Goal: Use online tool/utility: Use online tool/utility

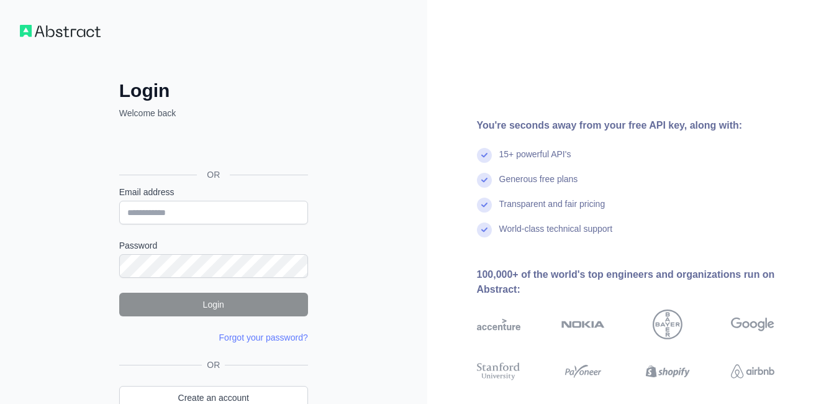
type input "**********"
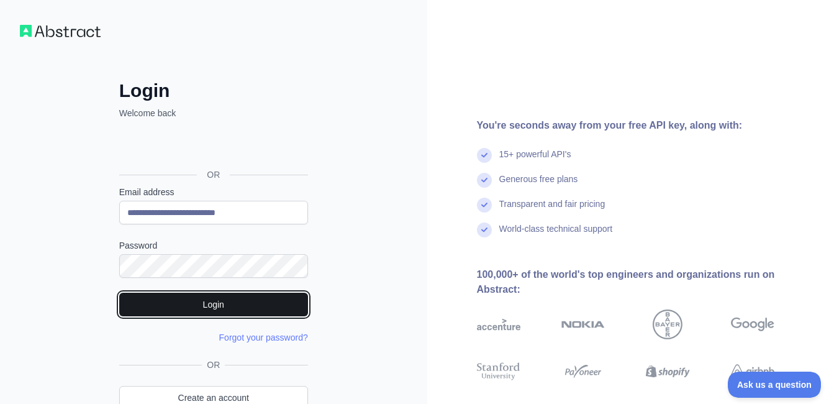
click at [250, 302] on button "Login" at bounding box center [213, 305] width 189 height 24
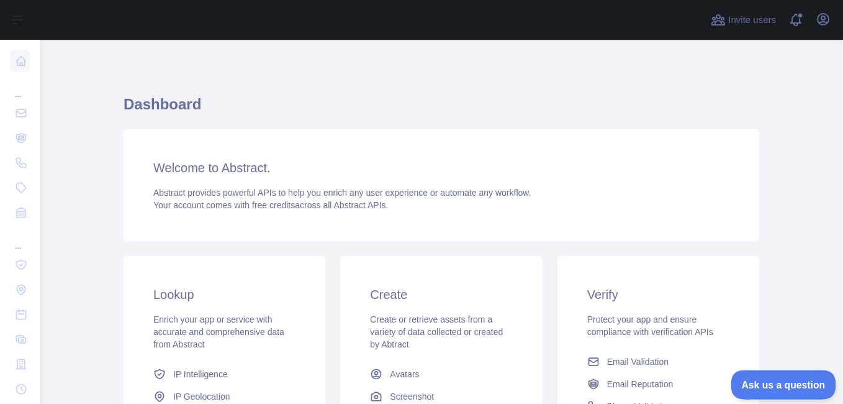
click at [783, 380] on span "Ask us a question" at bounding box center [777, 382] width 93 height 9
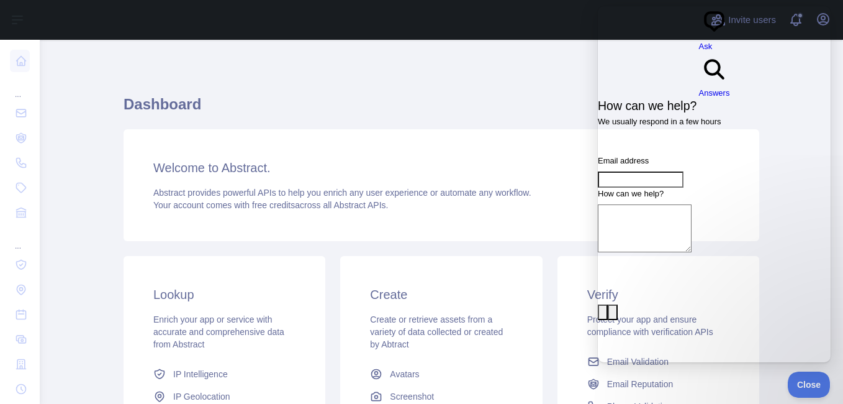
click at [535, 108] on h1 "Dashboard" at bounding box center [442, 109] width 636 height 30
click at [811, 384] on span "Close" at bounding box center [806, 382] width 42 height 9
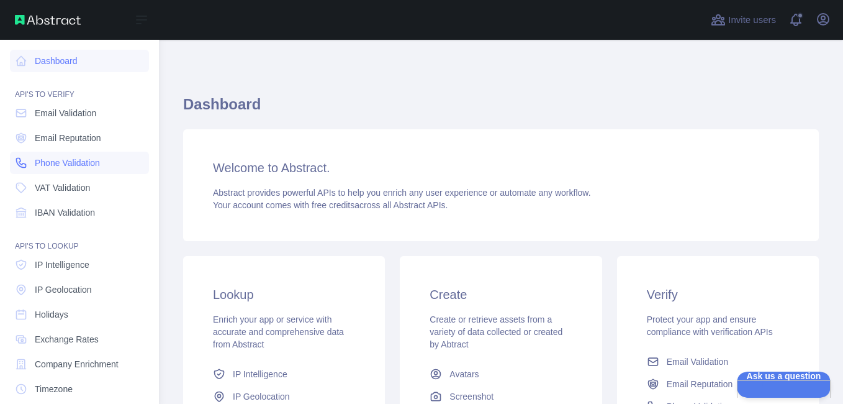
click at [75, 166] on span "Phone Validation" at bounding box center [67, 163] width 65 height 12
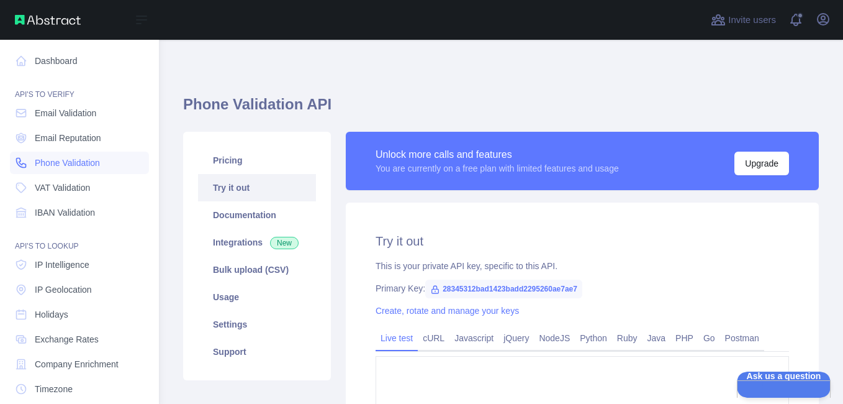
type textarea "**********"
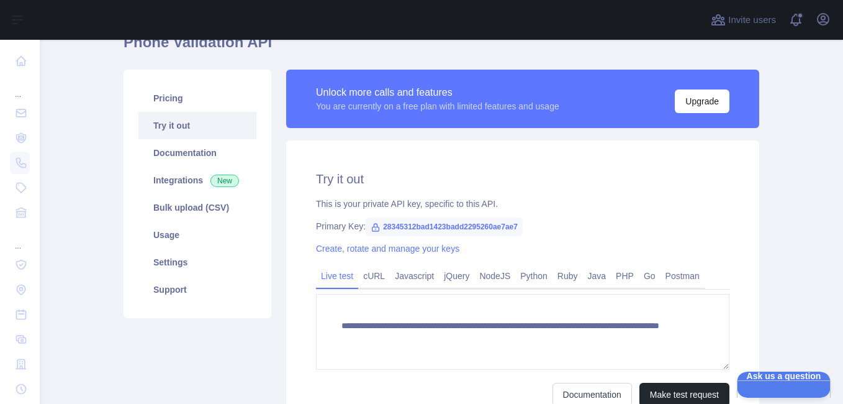
scroll to position [124, 0]
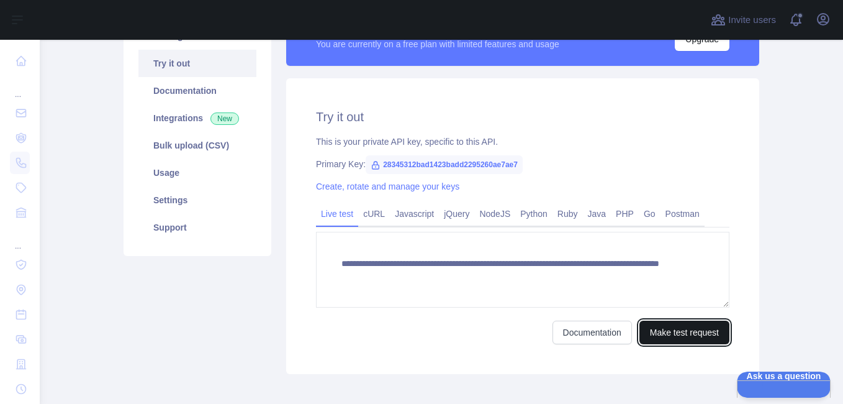
click at [673, 329] on button "Make test request" at bounding box center [685, 332] width 90 height 24
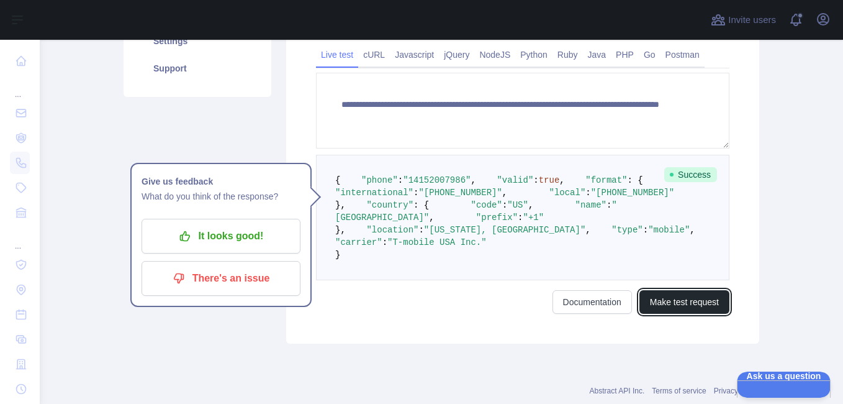
scroll to position [311, 0]
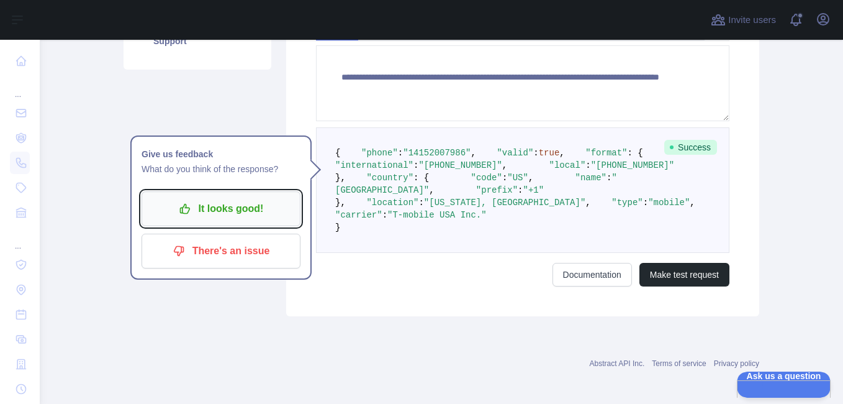
click at [240, 214] on p "It looks good!" at bounding box center [221, 208] width 140 height 21
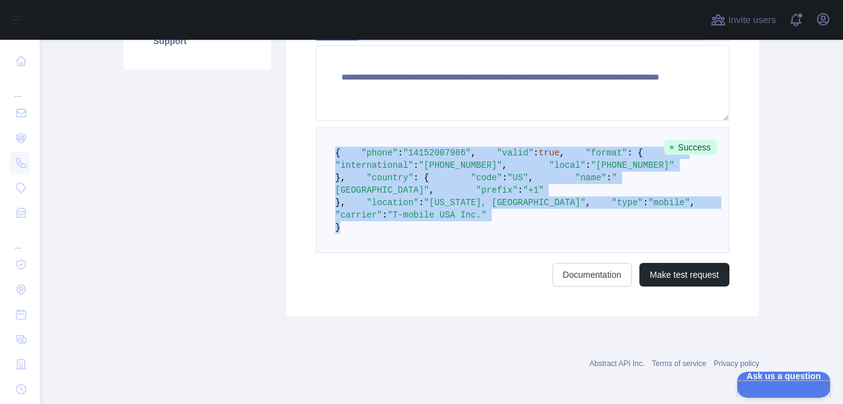
drag, startPoint x: 334, startPoint y: 337, endPoint x: 309, endPoint y: 143, distance: 196.0
click at [309, 143] on div "**********" at bounding box center [522, 104] width 473 height 424
drag, startPoint x: 309, startPoint y: 143, endPoint x: 368, endPoint y: 192, distance: 76.3
copy code "{ "phone" : "[PHONE_NUMBER]" , "valid" : true , "format" : { "international" : …"
click at [548, 214] on pre "{ "phone" : "[PHONE_NUMBER]" , "valid" : true , "format" : { "international" : …" at bounding box center [523, 189] width 414 height 125
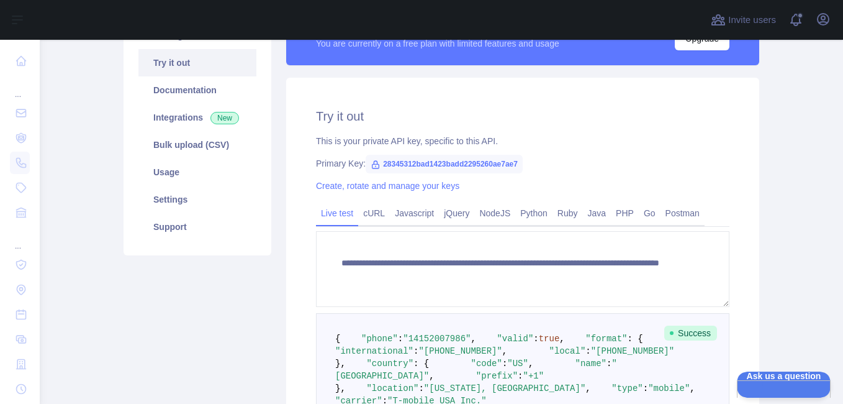
scroll to position [124, 0]
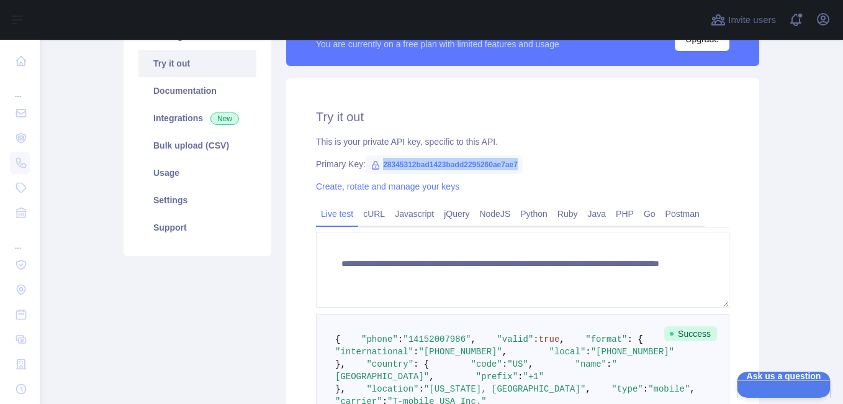
drag, startPoint x: 377, startPoint y: 163, endPoint x: 512, endPoint y: 158, distance: 134.9
click at [512, 158] on span "28345312bad1423badd2295260ae7ae7" at bounding box center [444, 164] width 157 height 19
drag, startPoint x: 512, startPoint y: 158, endPoint x: 467, endPoint y: 165, distance: 45.1
copy span "28345312bad1423badd2295260ae7ae7"
